Goal: Task Accomplishment & Management: Manage account settings

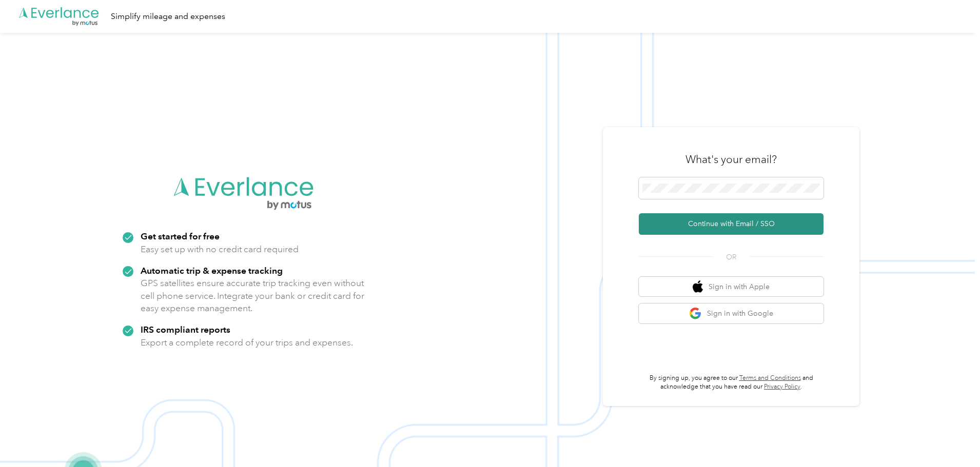
click at [706, 223] on button "Continue with Email / SSO" at bounding box center [731, 224] width 185 height 22
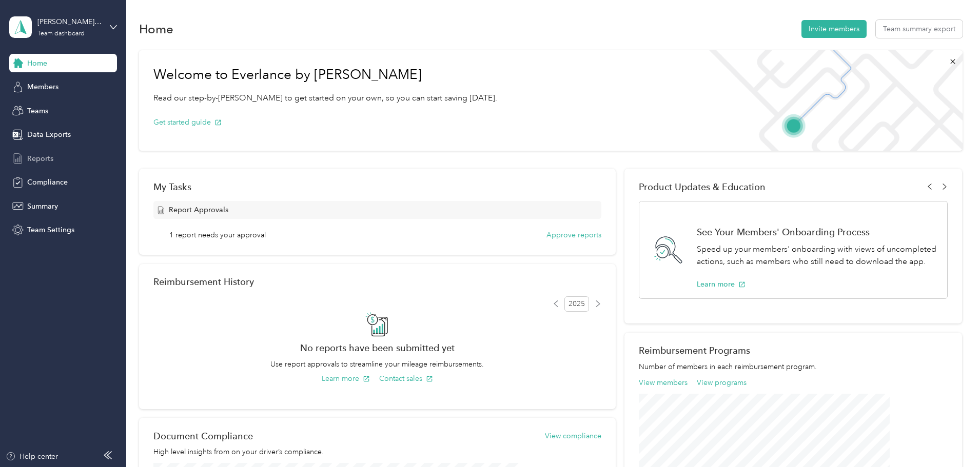
click at [41, 156] on span "Reports" at bounding box center [40, 158] width 26 height 11
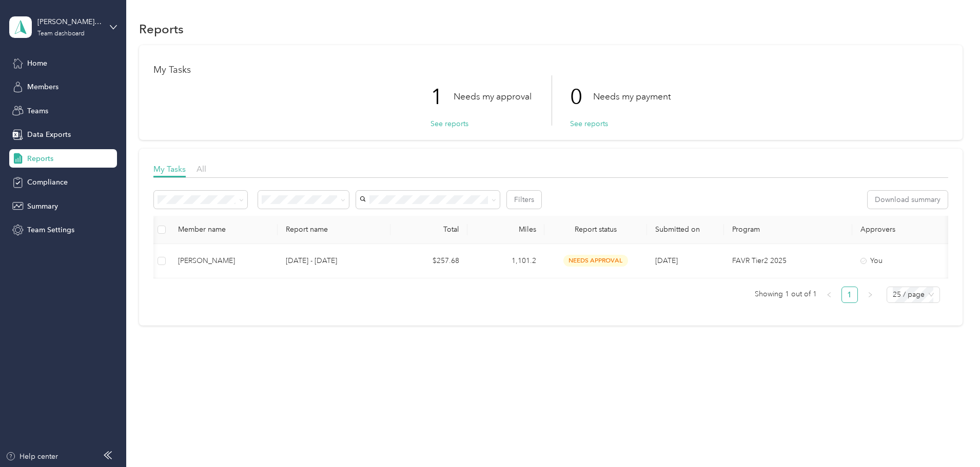
scroll to position [0, 191]
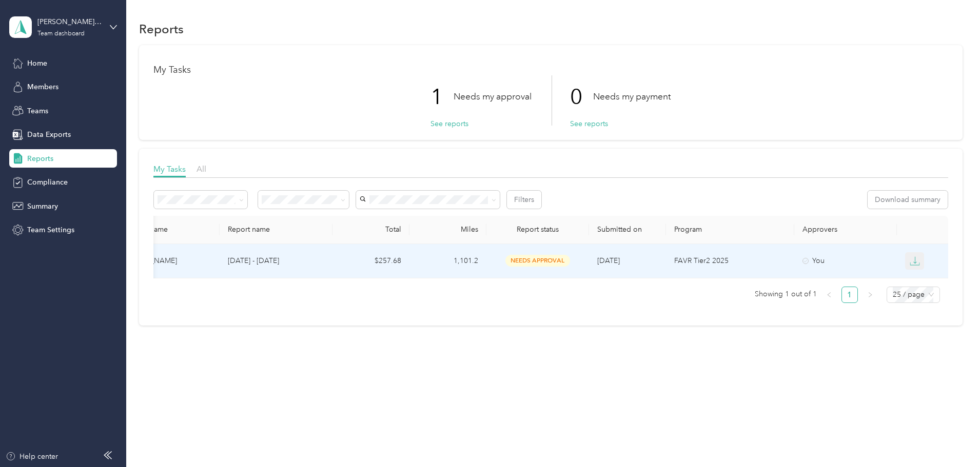
click at [909, 262] on icon "button" at bounding box center [914, 261] width 10 height 10
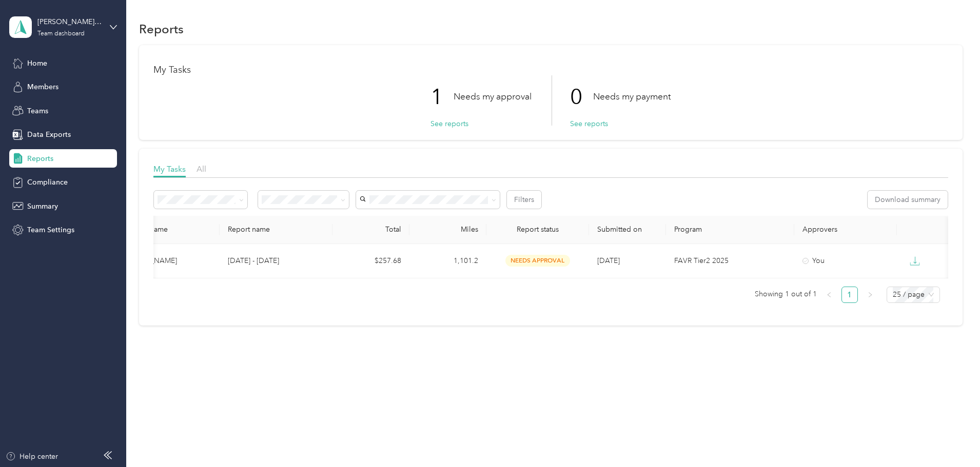
scroll to position [0, 0]
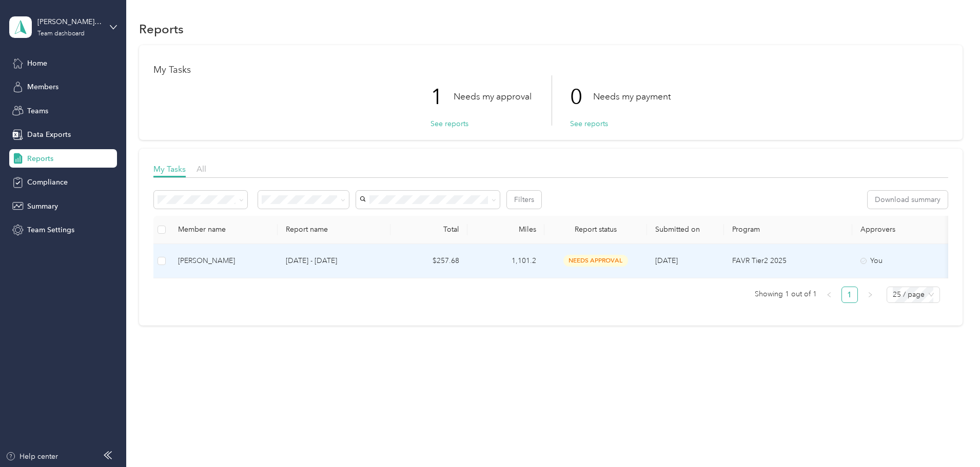
click at [269, 262] on div "[PERSON_NAME]" at bounding box center [223, 260] width 91 height 11
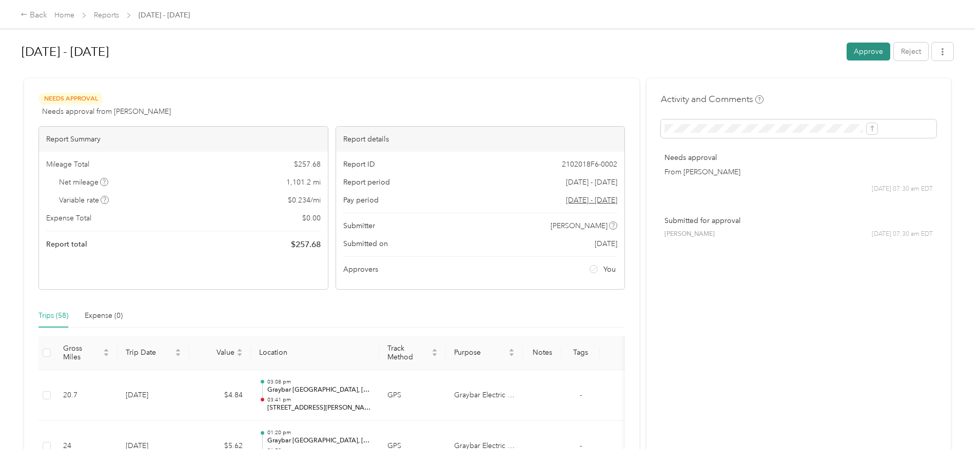
click at [846, 52] on button "Approve" at bounding box center [868, 52] width 44 height 18
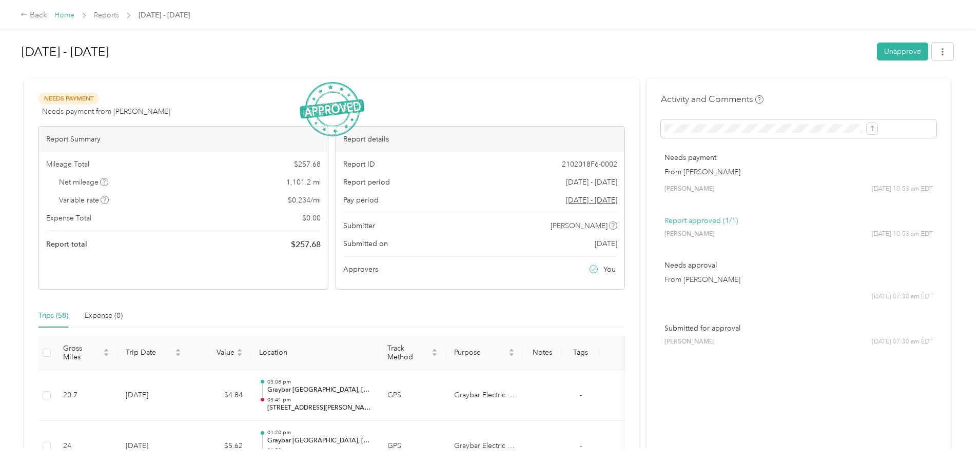
click at [74, 14] on link "Home" at bounding box center [64, 15] width 20 height 9
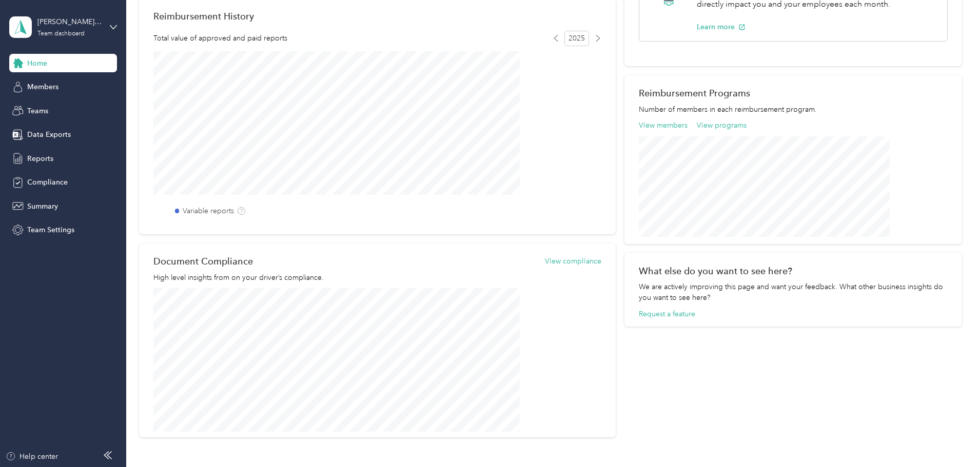
scroll to position [308, 0]
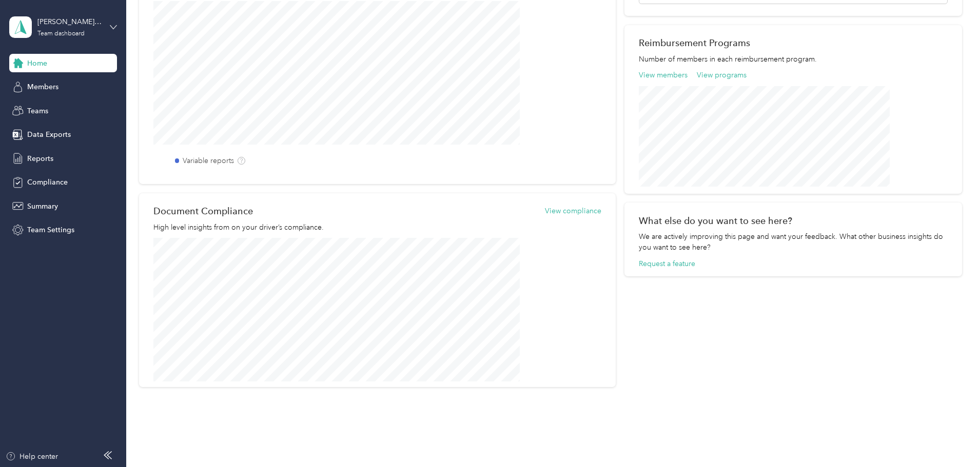
click at [115, 24] on icon at bounding box center [113, 27] width 7 height 7
click at [76, 107] on div "Personal dashboard" at bounding box center [50, 104] width 65 height 11
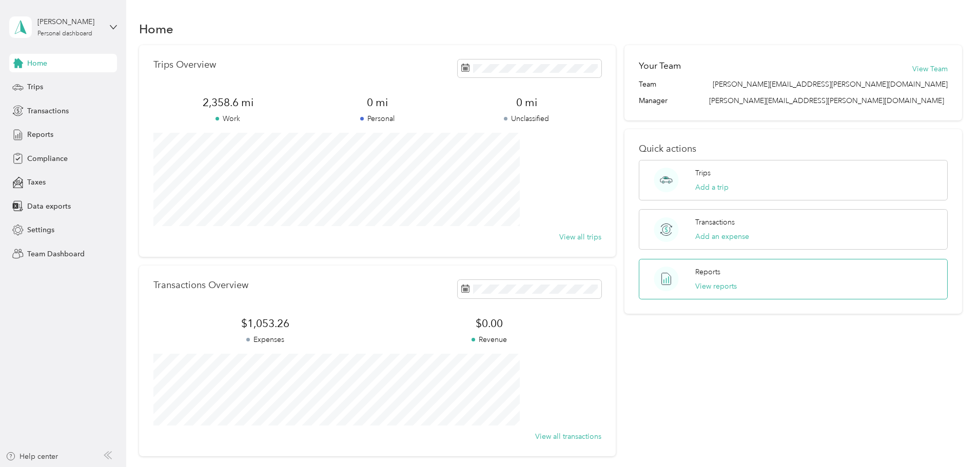
click at [701, 292] on div "Reports View reports" at bounding box center [793, 279] width 309 height 41
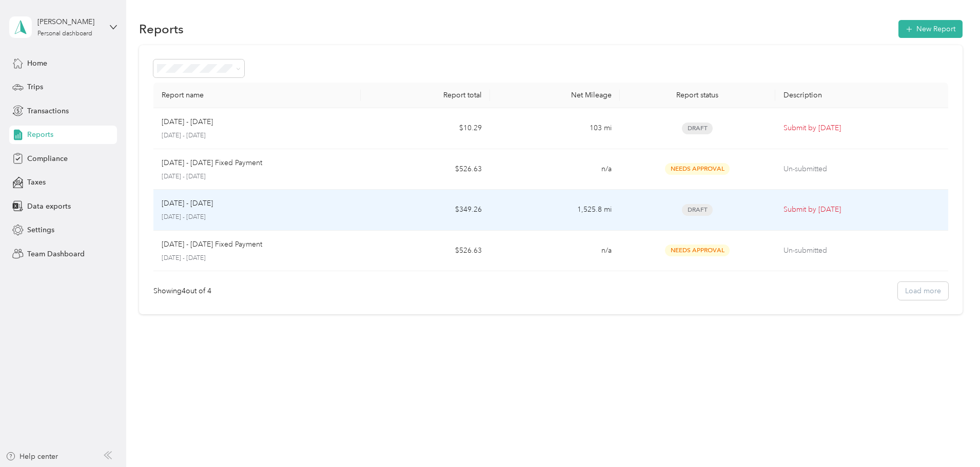
click at [306, 217] on p "[DATE] - [DATE]" at bounding box center [257, 217] width 191 height 9
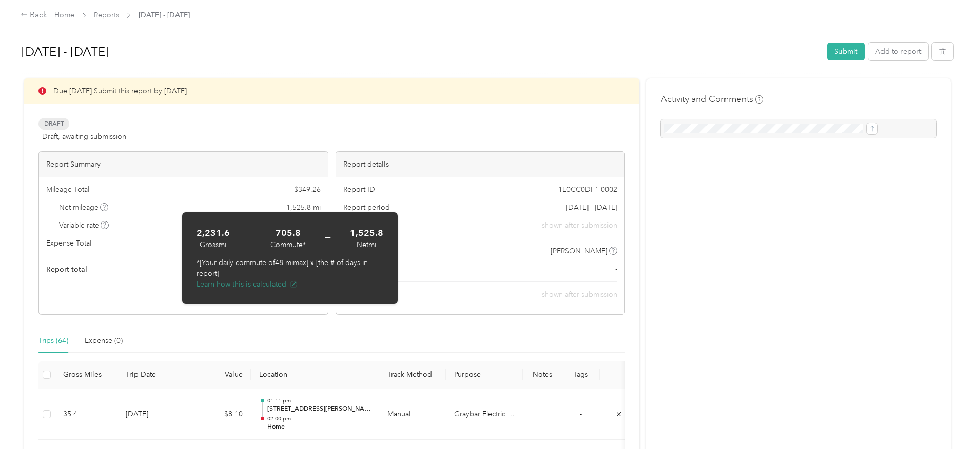
click at [218, 286] on button "Learn how this is calculated" at bounding box center [246, 284] width 101 height 11
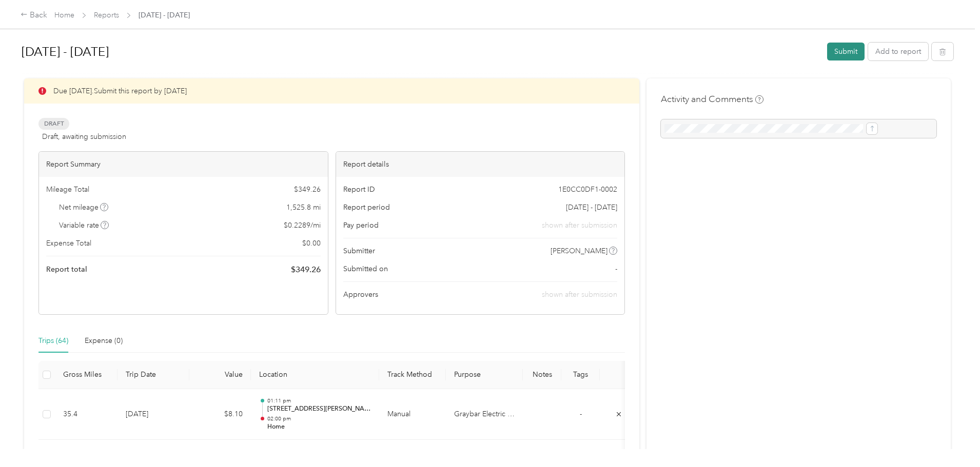
click at [827, 45] on button "Submit" at bounding box center [845, 52] width 37 height 18
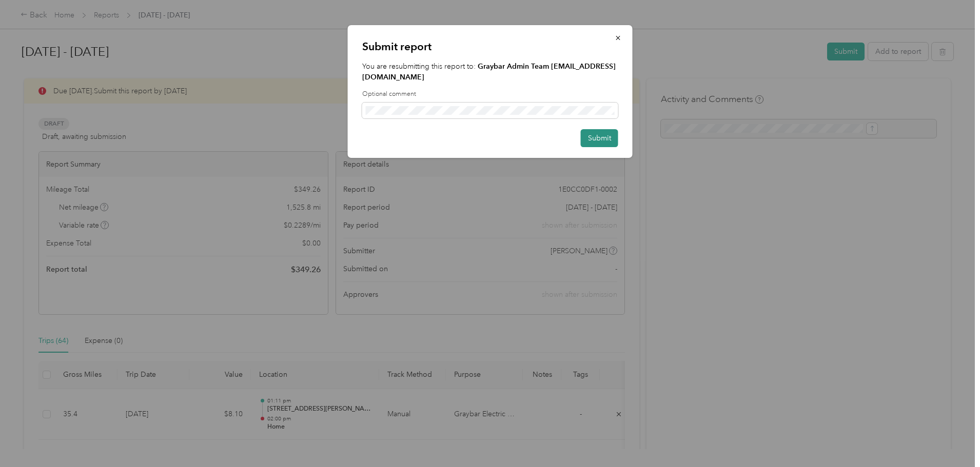
click at [602, 129] on button "Submit" at bounding box center [599, 138] width 37 height 18
